Goal: Navigation & Orientation: Go to known website

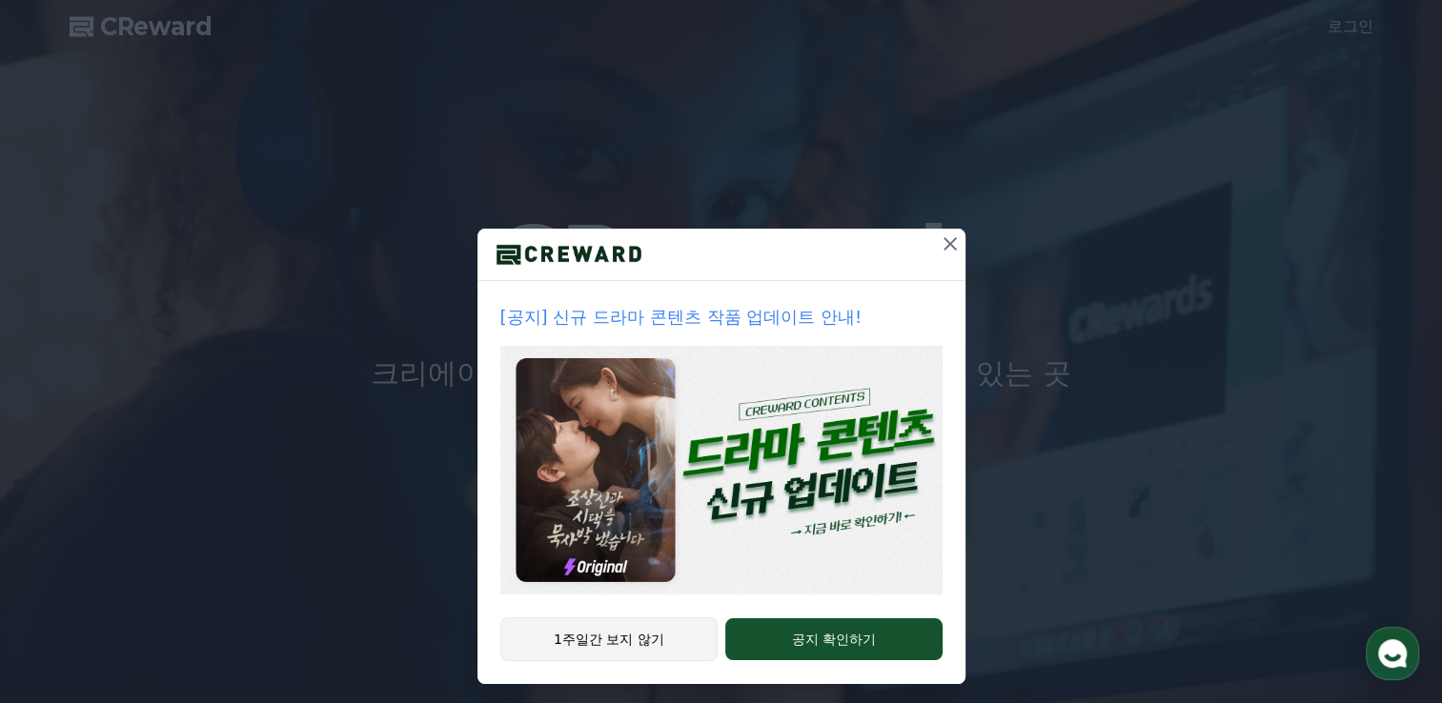
click at [601, 632] on button "1주일간 보지 않기" at bounding box center [609, 640] width 218 height 44
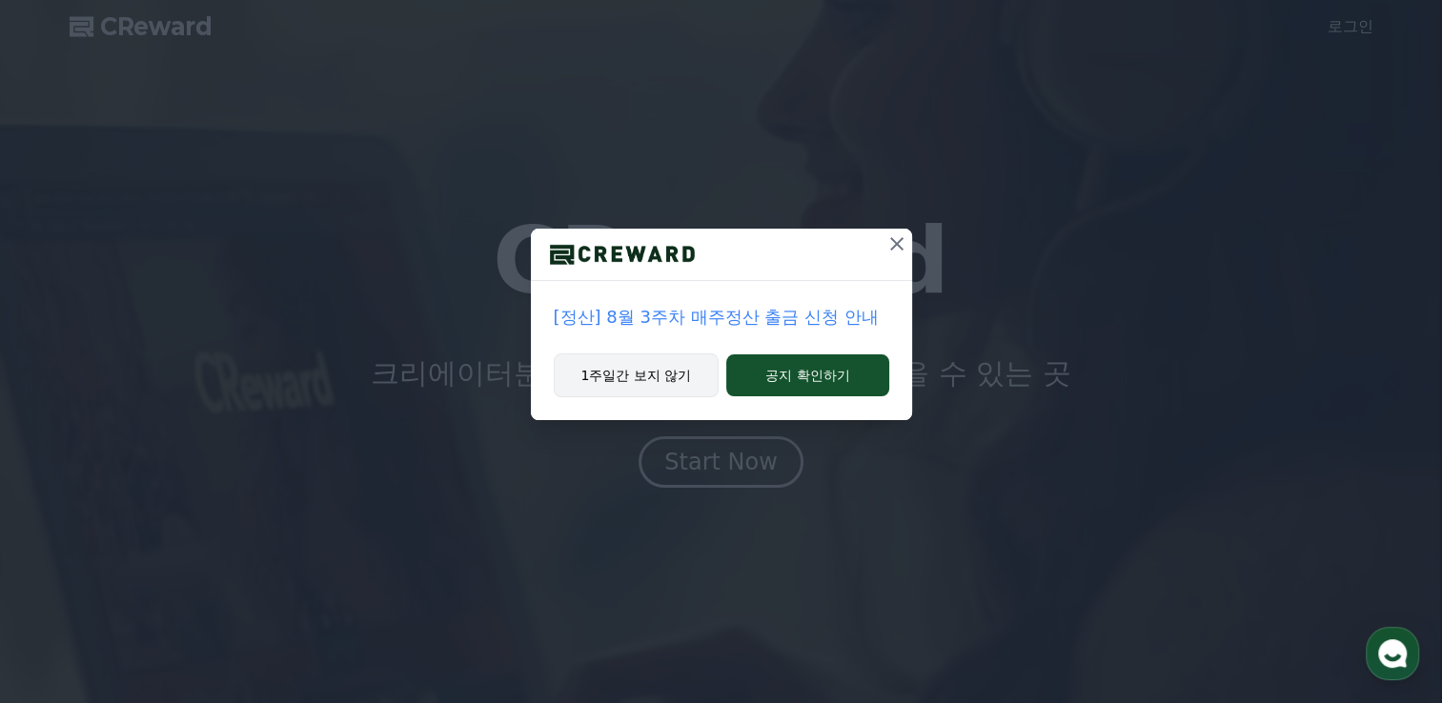
click at [656, 365] on button "1주일간 보지 않기" at bounding box center [637, 376] width 166 height 44
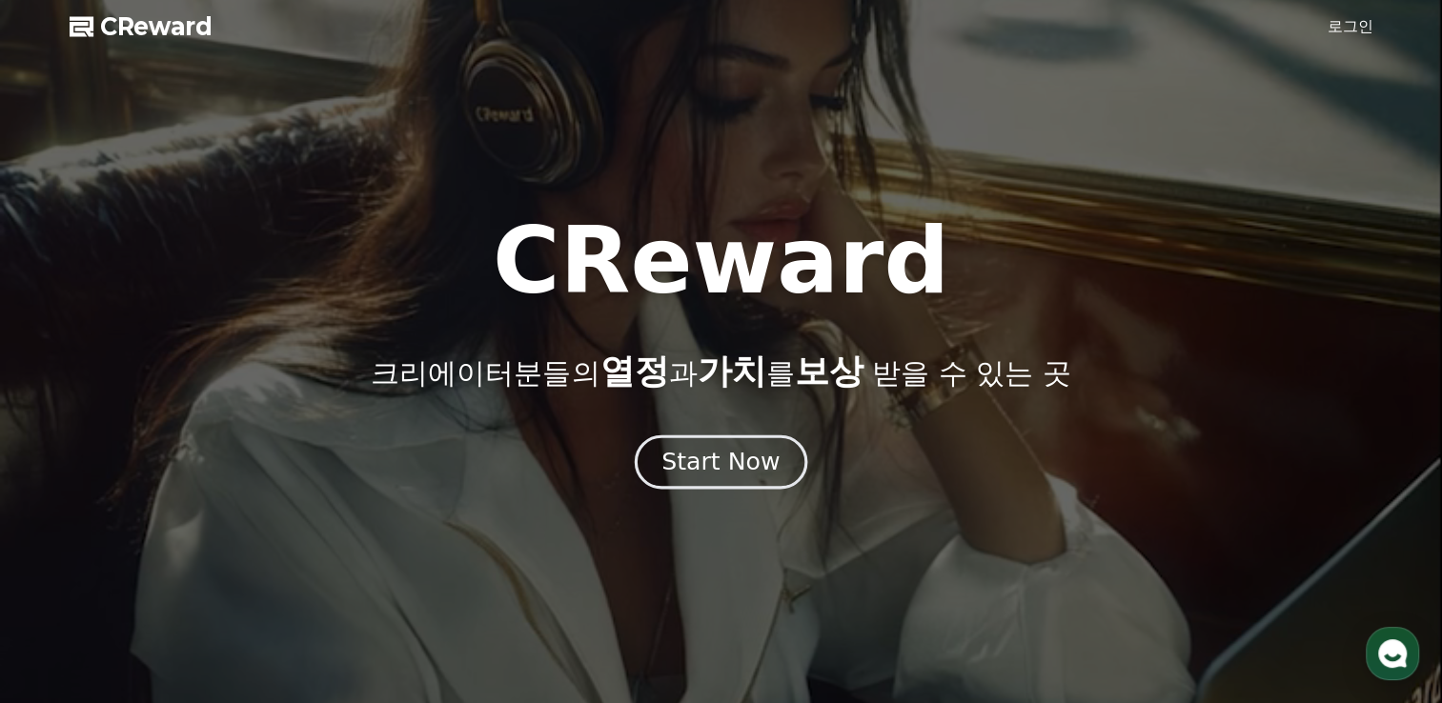
click at [701, 456] on div "Start Now" at bounding box center [720, 462] width 118 height 32
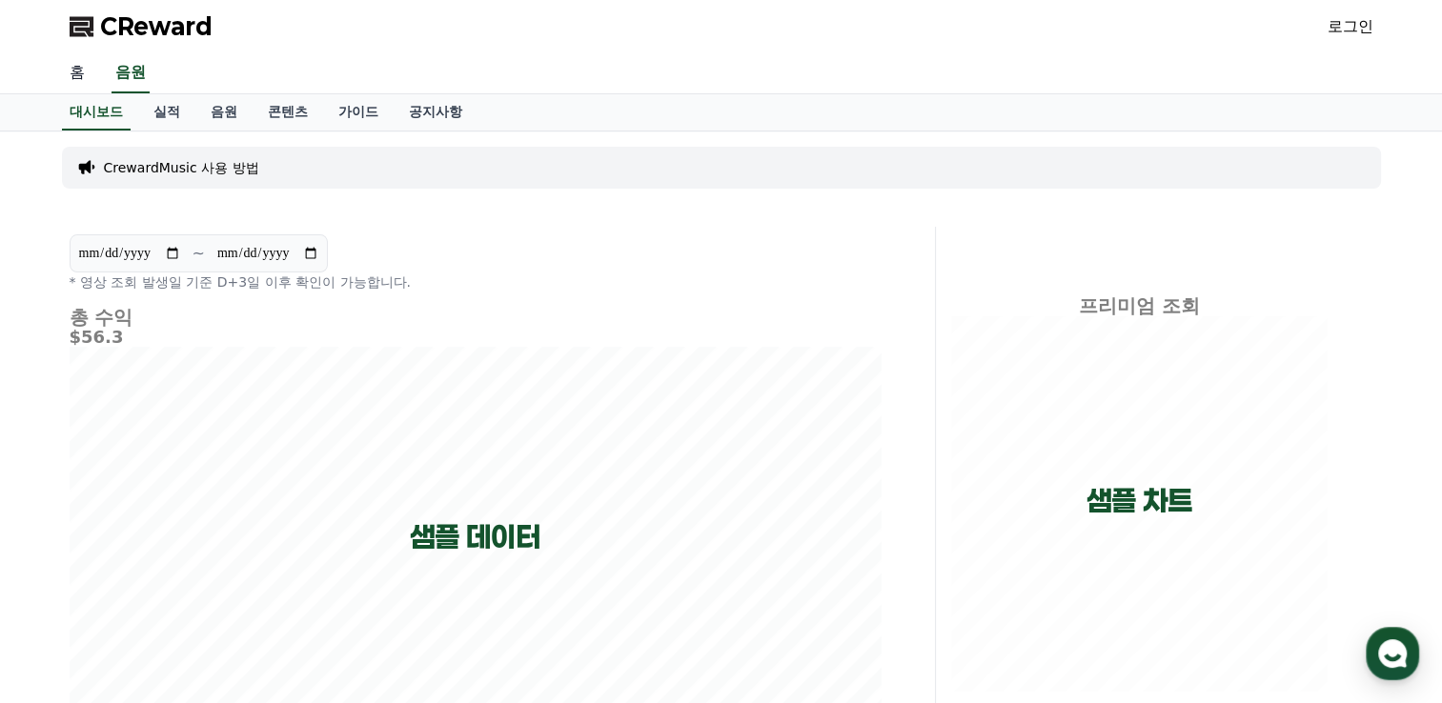
click at [71, 74] on link "홈" at bounding box center [77, 73] width 46 height 40
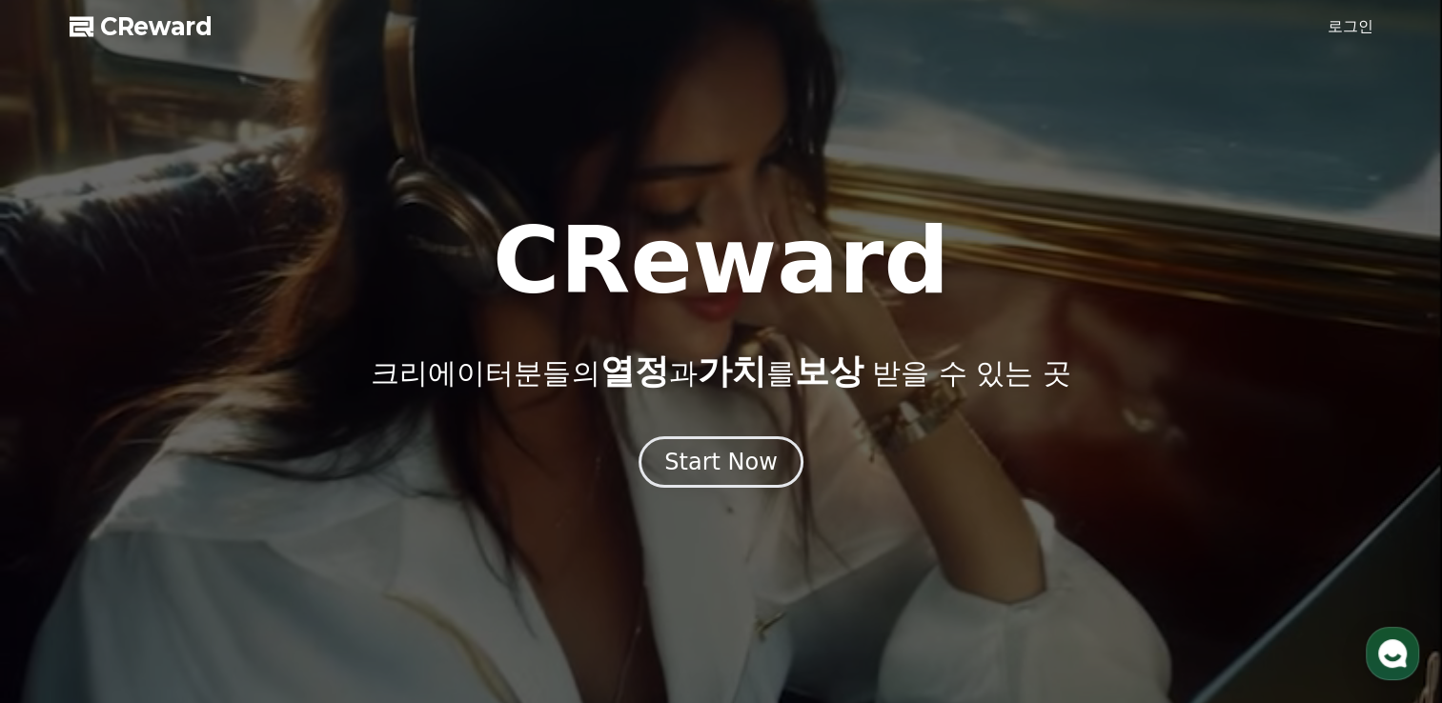
click at [1356, 38] on div at bounding box center [721, 351] width 1442 height 703
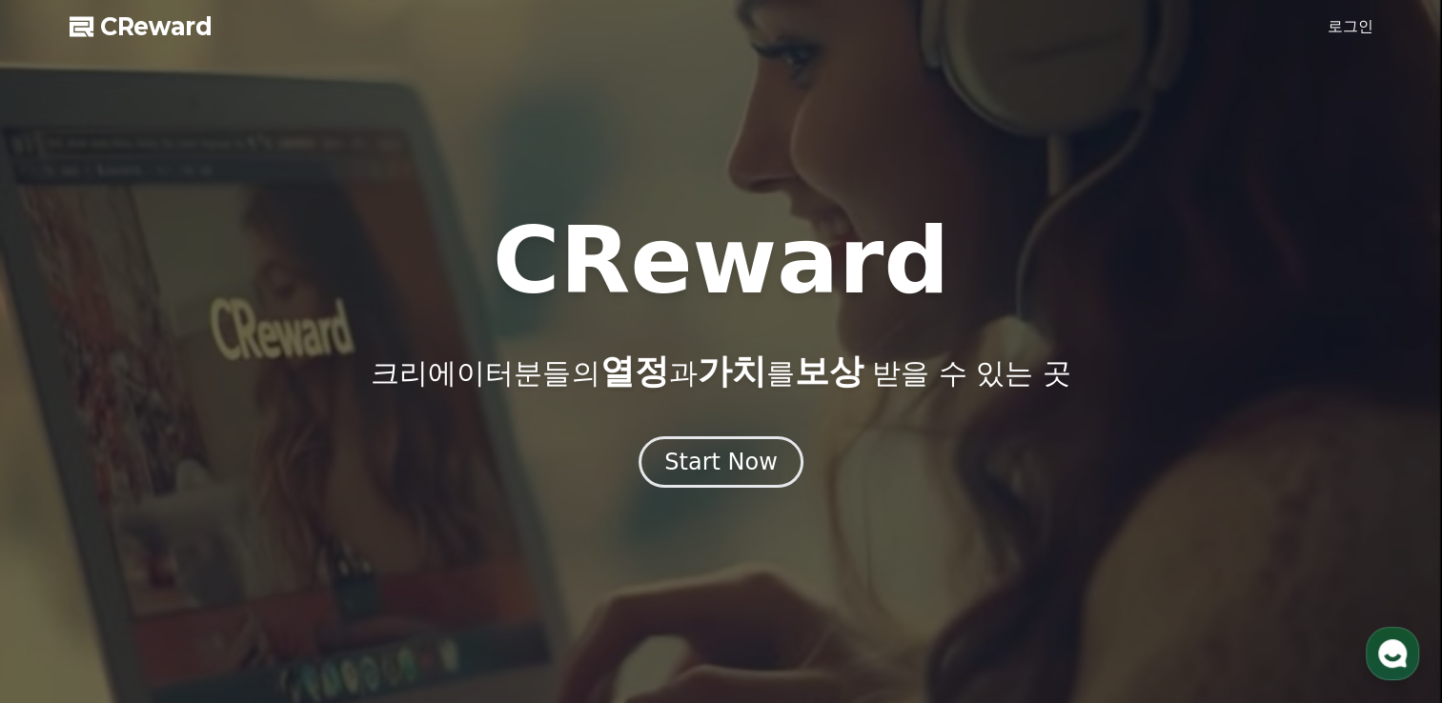
click at [1358, 26] on link "로그인" at bounding box center [1351, 26] width 46 height 23
